Goal: Check status: Check status

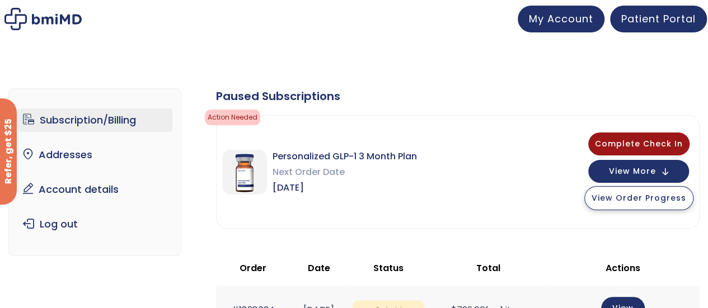
click at [653, 203] on span "View Order Progress" at bounding box center [639, 198] width 95 height 11
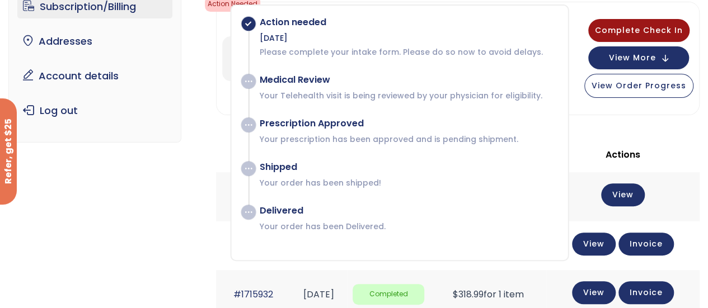
scroll to position [112, 0]
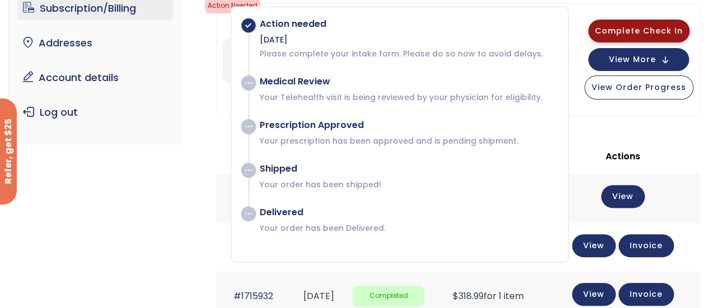
click at [648, 24] on button "Complete Check In" at bounding box center [638, 31] width 101 height 23
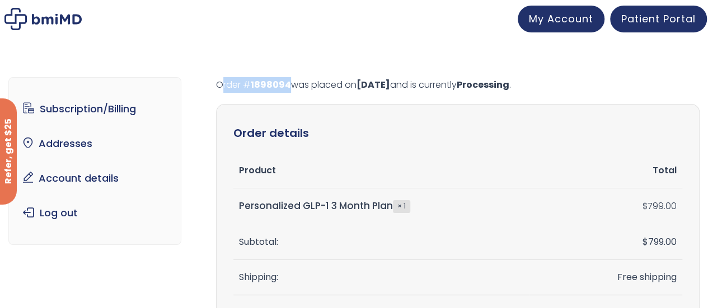
drag, startPoint x: 289, startPoint y: 81, endPoint x: 213, endPoint y: 83, distance: 76.1
copy p "Order # 1898094"
click at [561, 21] on span "My Account" at bounding box center [561, 17] width 64 height 14
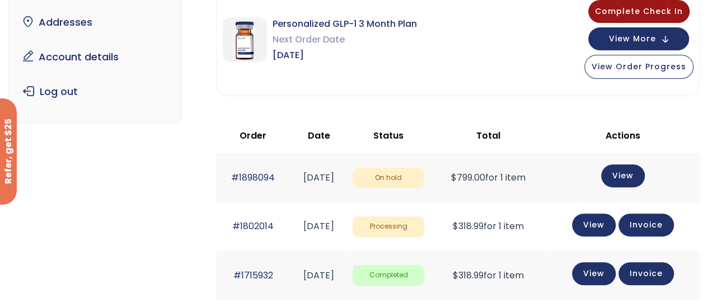
scroll to position [179, 0]
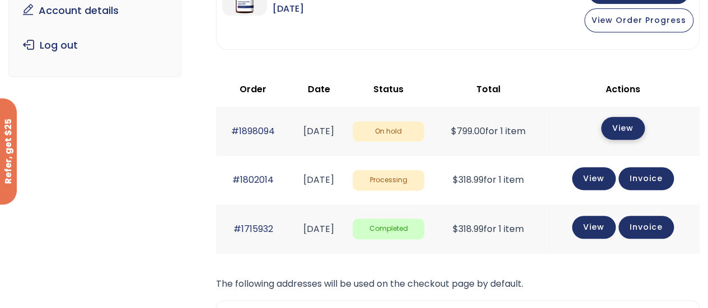
click at [626, 134] on link "View" at bounding box center [623, 128] width 44 height 23
